Goal: Transaction & Acquisition: Purchase product/service

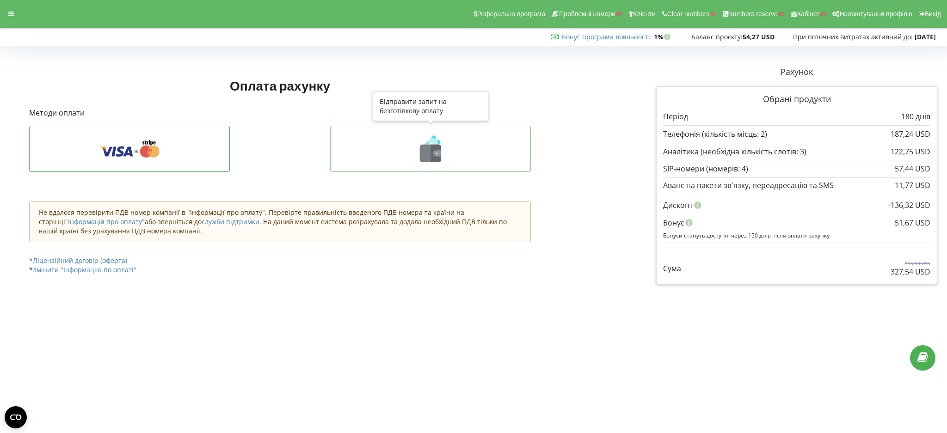
click at [385, 144] on icon at bounding box center [430, 148] width 181 height 27
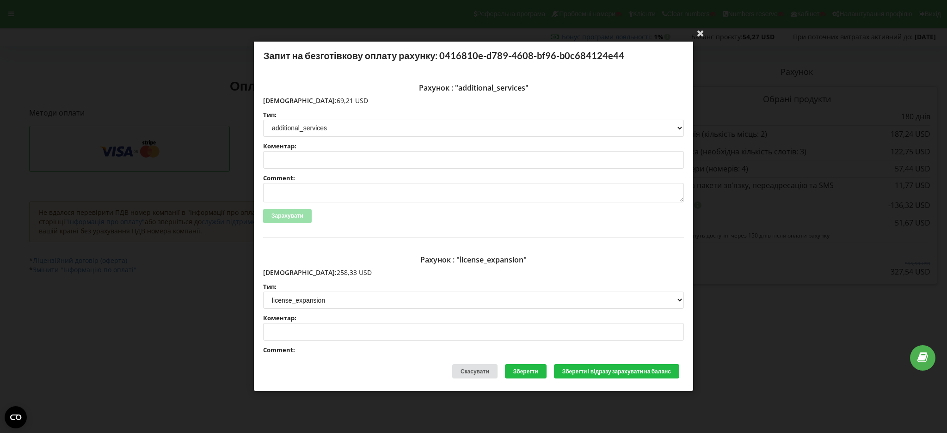
drag, startPoint x: 286, startPoint y: 270, endPoint x: 320, endPoint y: 271, distance: 34.7
click at [320, 271] on p "Сума: 258,33 USD" at bounding box center [473, 272] width 421 height 9
copy p "258,33 USD"
drag, startPoint x: 283, startPoint y: 99, endPoint x: 318, endPoint y: 99, distance: 35.1
click at [318, 99] on p "Сума: 69,21 USD" at bounding box center [473, 100] width 421 height 9
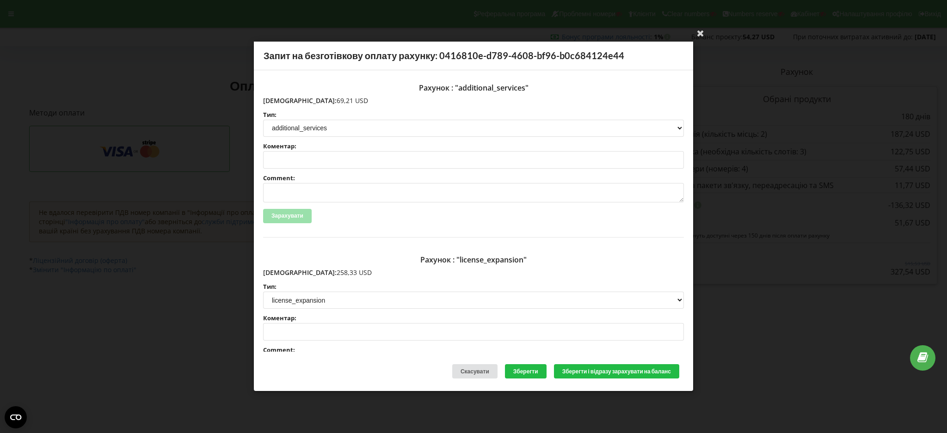
copy p "69,21 USD"
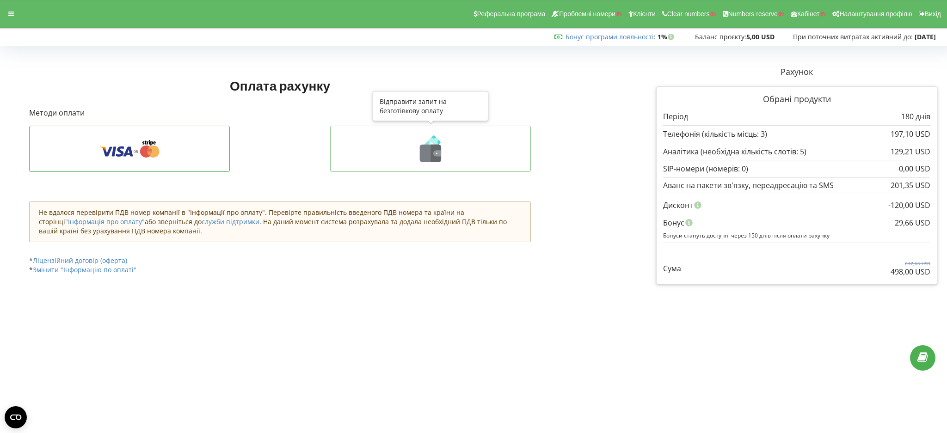
click at [409, 161] on icon at bounding box center [430, 148] width 181 height 27
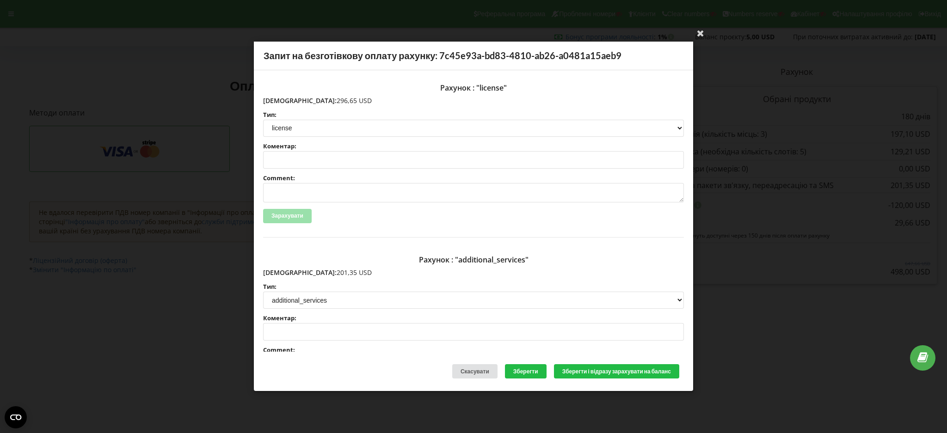
click at [189, 302] on div "Ваша електронна адреса успішно підтверджена Запит на безготівкову оплату рахунк…" at bounding box center [473, 216] width 947 height 433
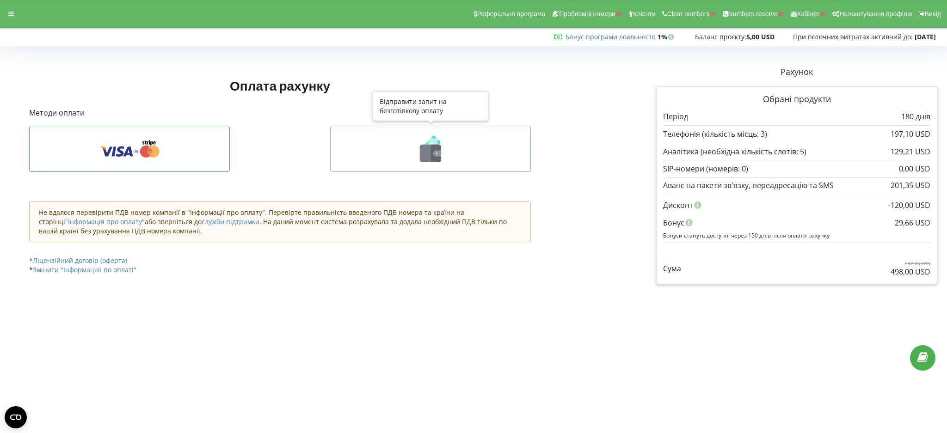
click at [431, 151] on icon at bounding box center [435, 154] width 11 height 18
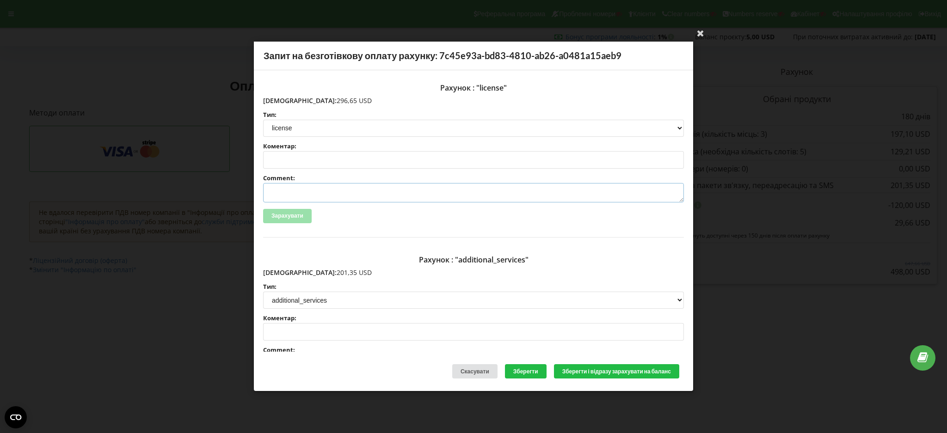
click at [337, 194] on textarea "Comment:" at bounding box center [473, 192] width 421 height 19
paste textarea "№R-07290 від [DATE]"
drag, startPoint x: 410, startPoint y: 195, endPoint x: 269, endPoint y: 191, distance: 141.1
click at [269, 191] on textarea "счет №R-07290 від [DATE] на тов асс" at bounding box center [473, 192] width 421 height 19
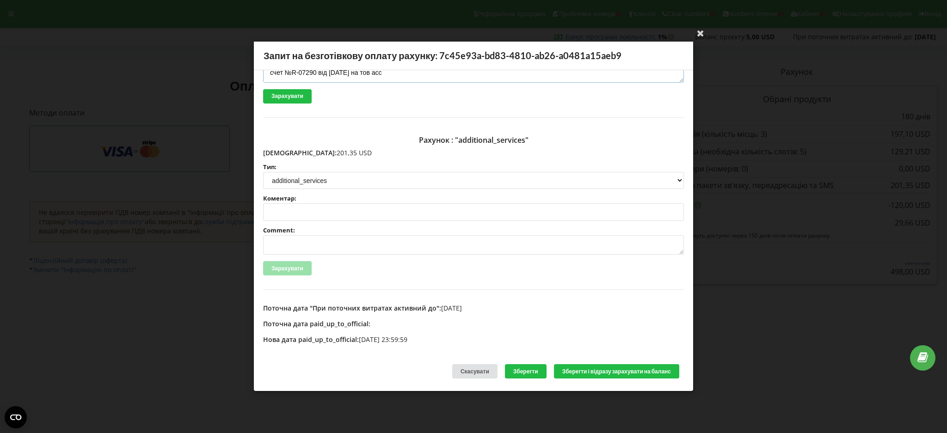
type textarea "счет №R-07290 від [DATE] на тов асс"
click at [342, 245] on textarea "Comment:" at bounding box center [473, 245] width 421 height 19
paste textarea "счет №R-07290 від [DATE] на тов асс"
click at [313, 244] on textarea "счет №R-07290 від [DATE] на тов асс" at bounding box center [473, 245] width 421 height 19
click at [316, 243] on textarea "счет №R-07290 від [DATE] на тов асс" at bounding box center [473, 245] width 421 height 19
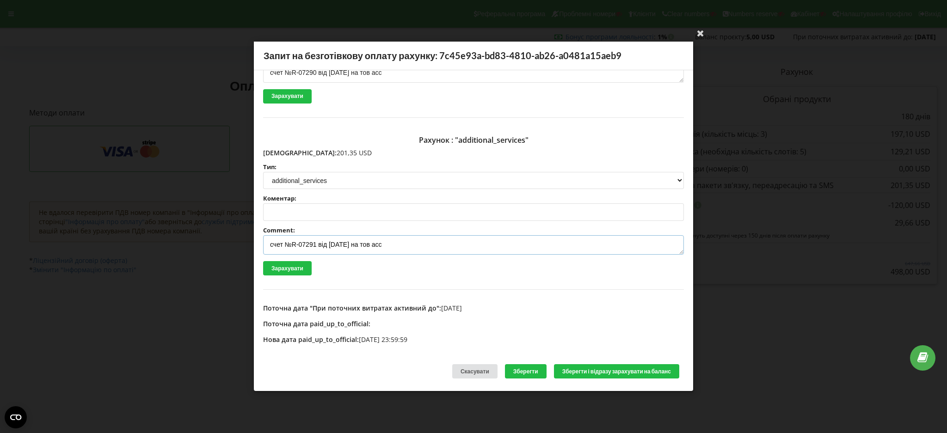
type textarea "счет №R-07291 від [DATE] на тов асс"
click at [630, 370] on button "Зберегти і відразу зарахувати на баланс" at bounding box center [616, 372] width 125 height 14
